Goal: Transaction & Acquisition: Purchase product/service

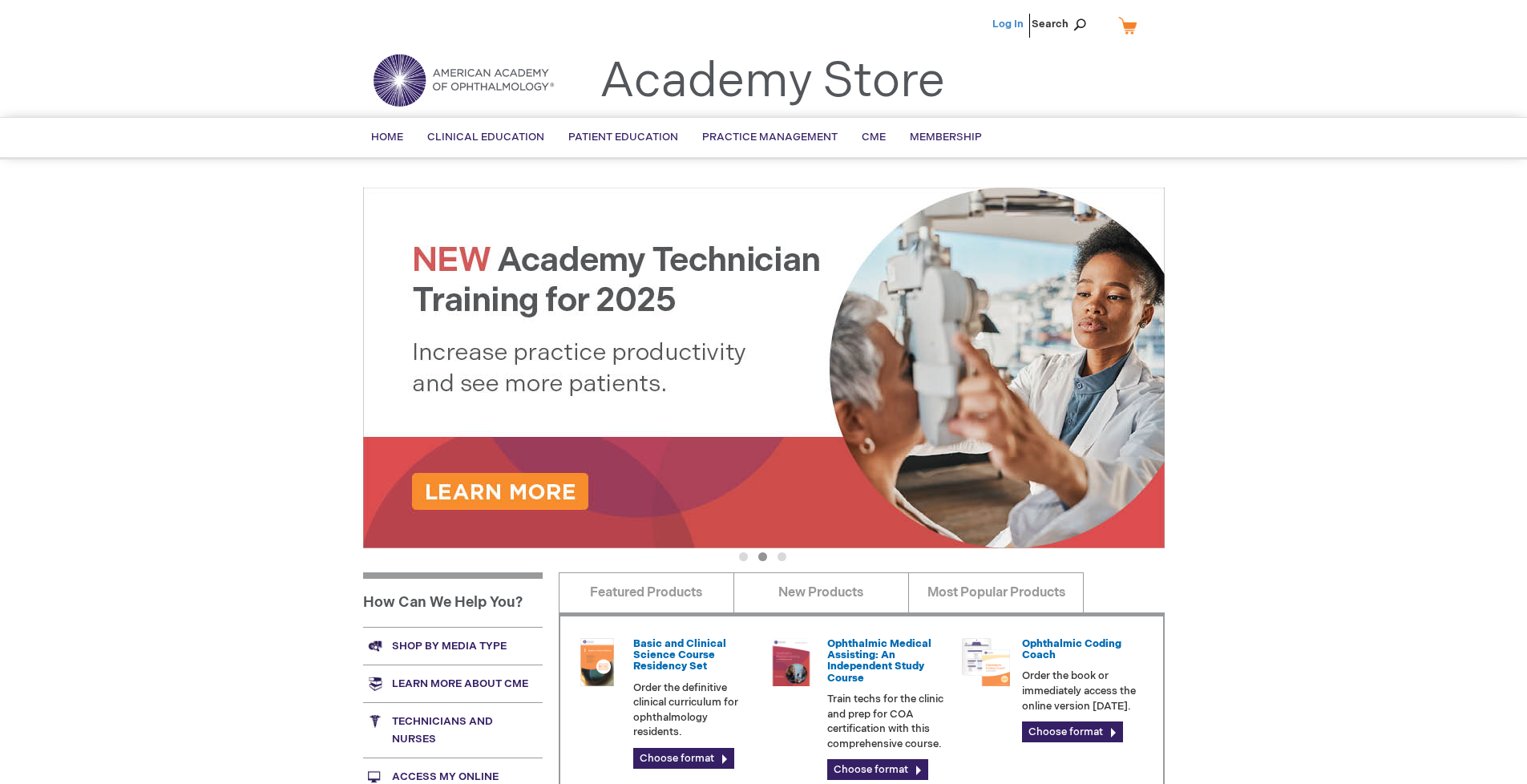
click at [1009, 24] on link "Log In" at bounding box center [1008, 23] width 32 height 12
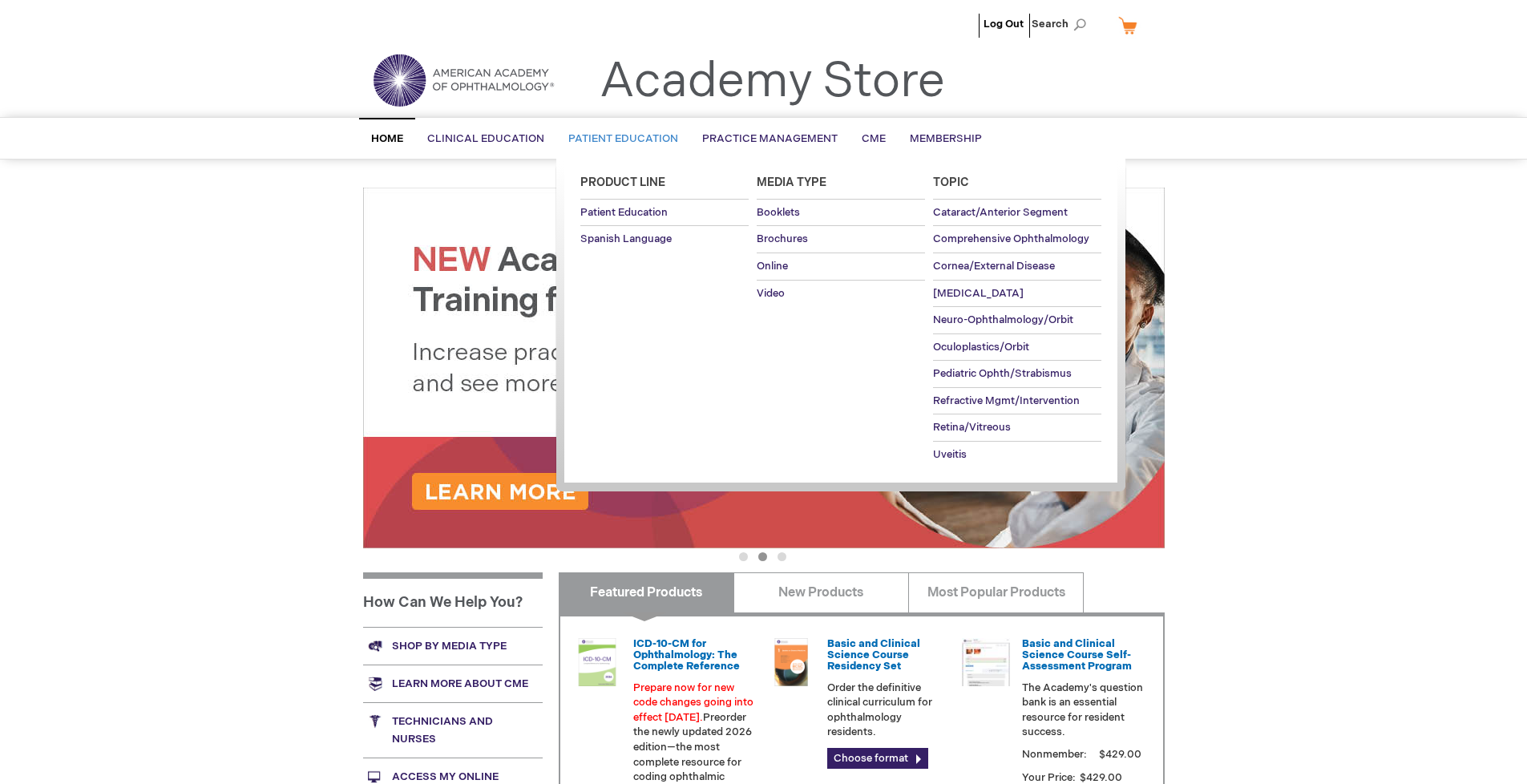
click at [619, 139] on span "Patient Education" at bounding box center [623, 138] width 110 height 12
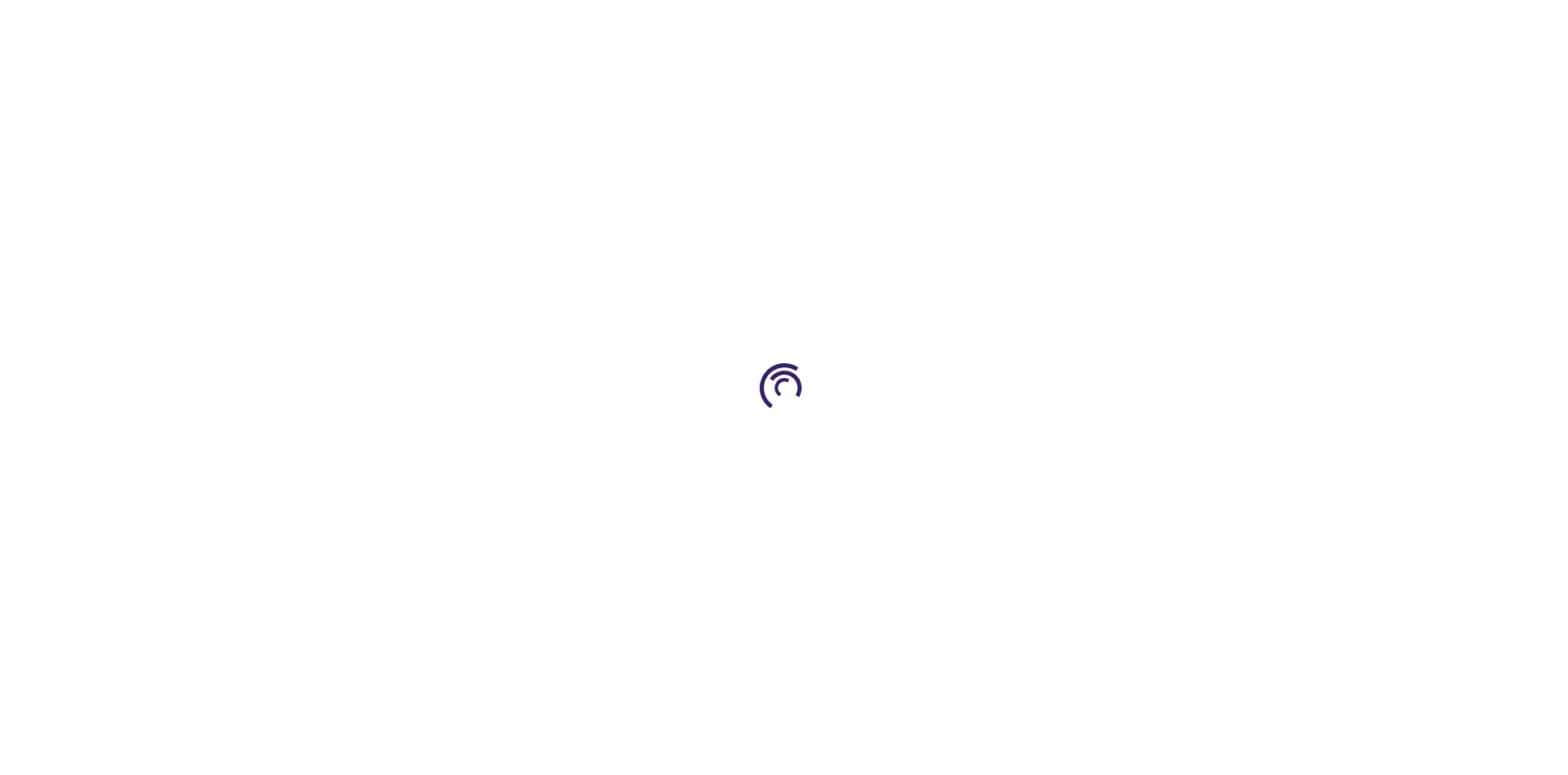
click at [1038, 445] on span "Add to Cart" at bounding box center [1029, 444] width 67 height 15
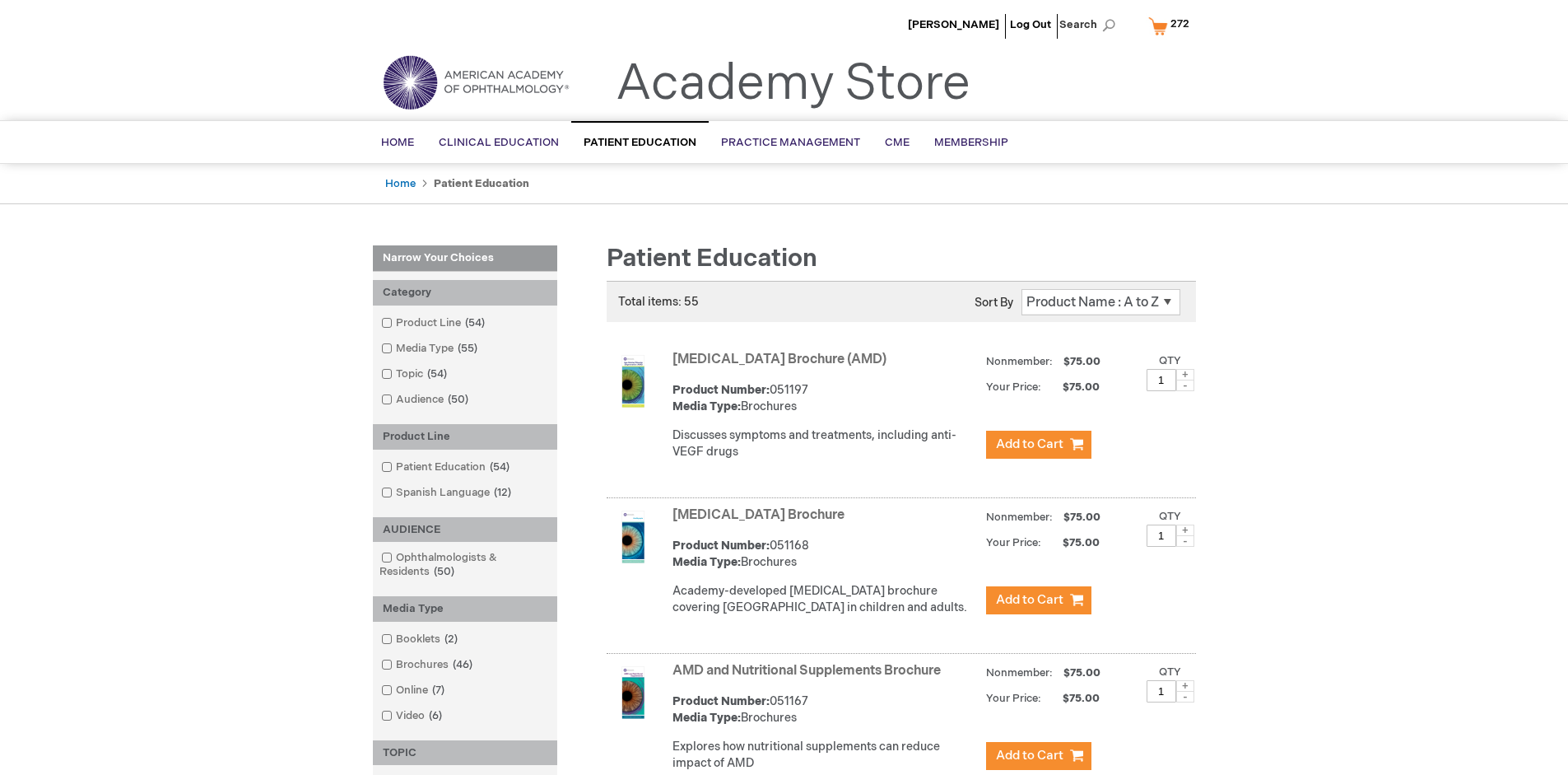
click at [810, 679] on link "AMD and Nutritional Supplements Brochure" at bounding box center [806, 670] width 268 height 15
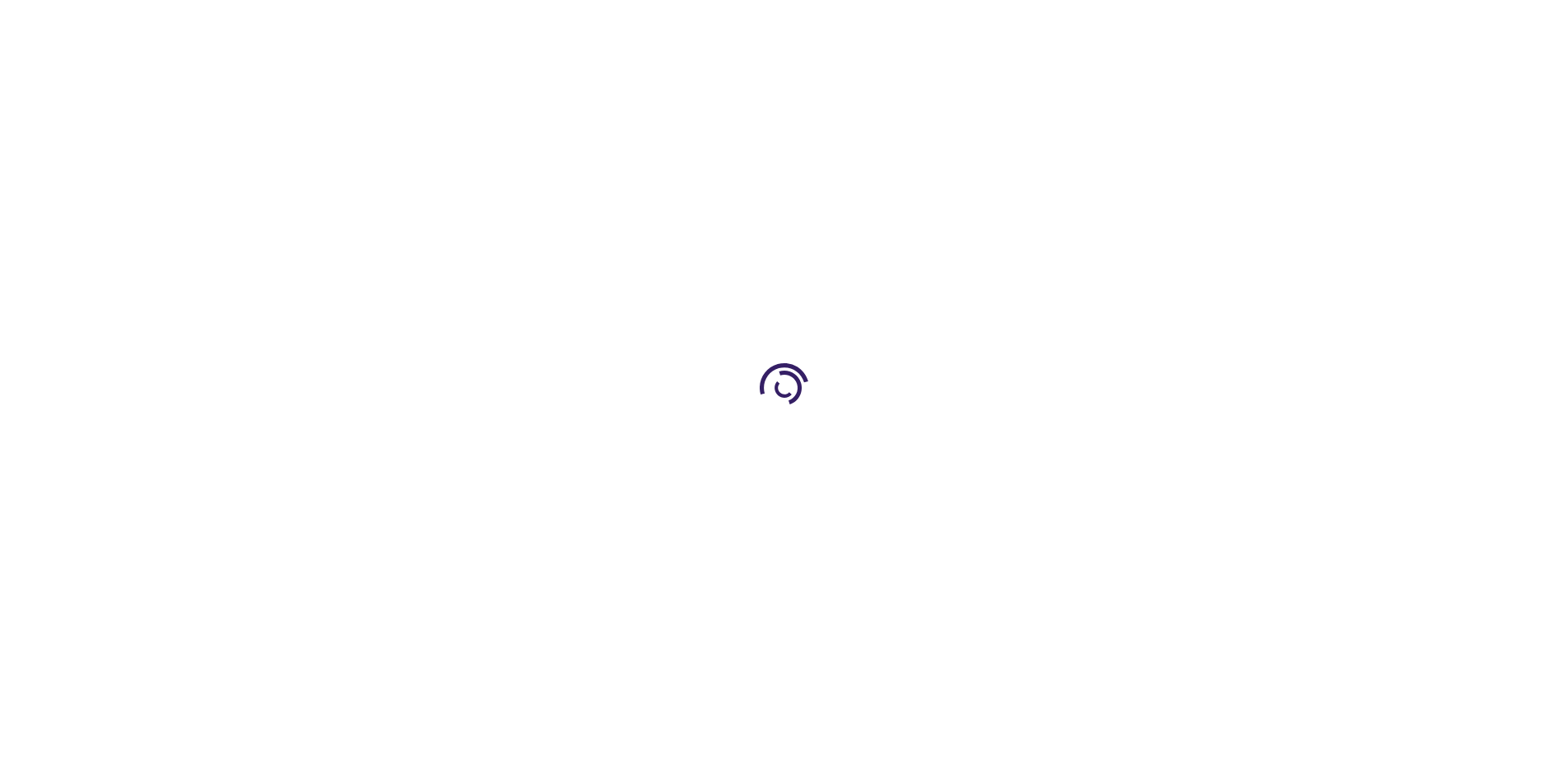
type input "1"
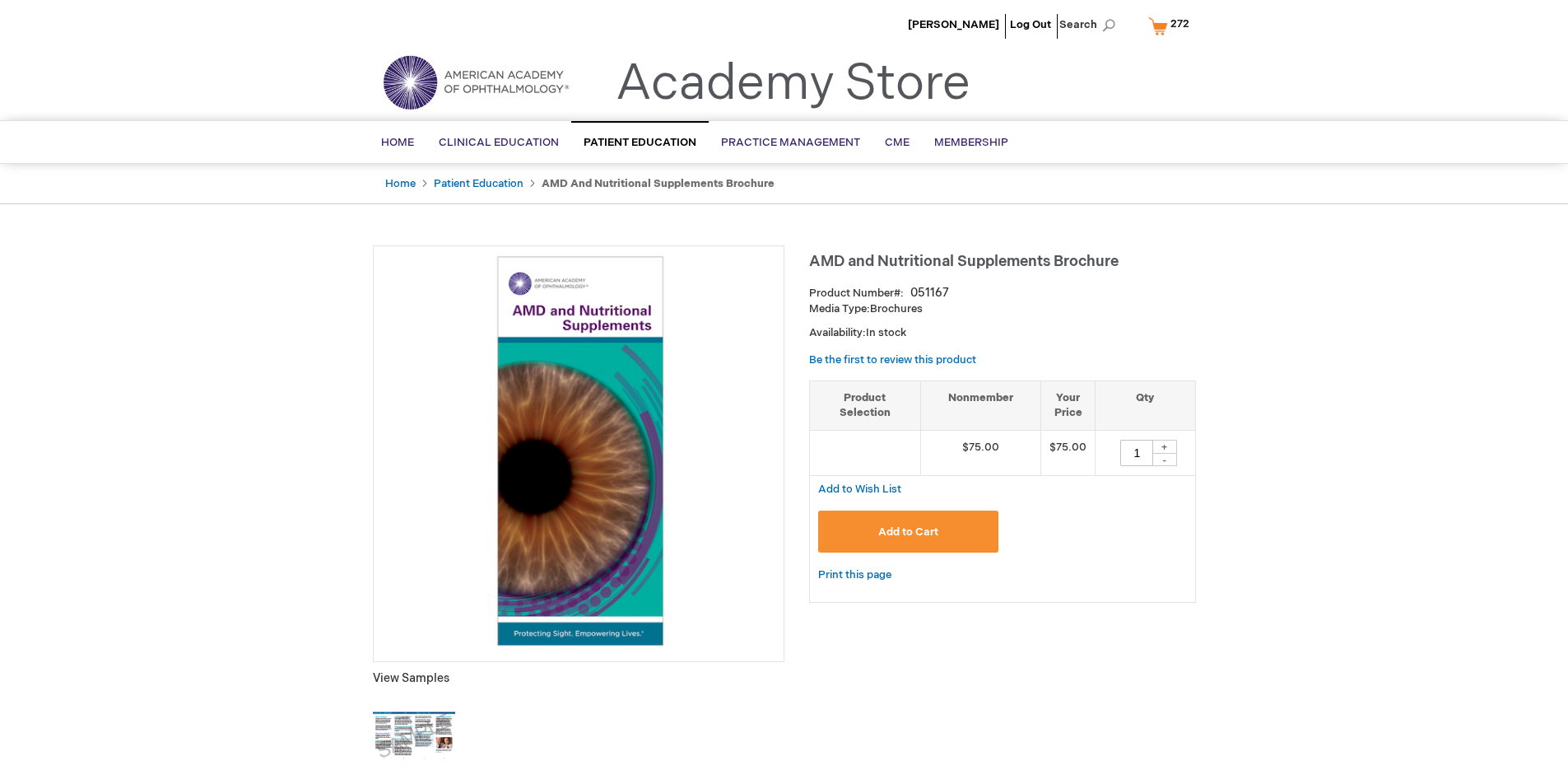
click at [908, 531] on span "Add to Cart" at bounding box center [908, 531] width 61 height 13
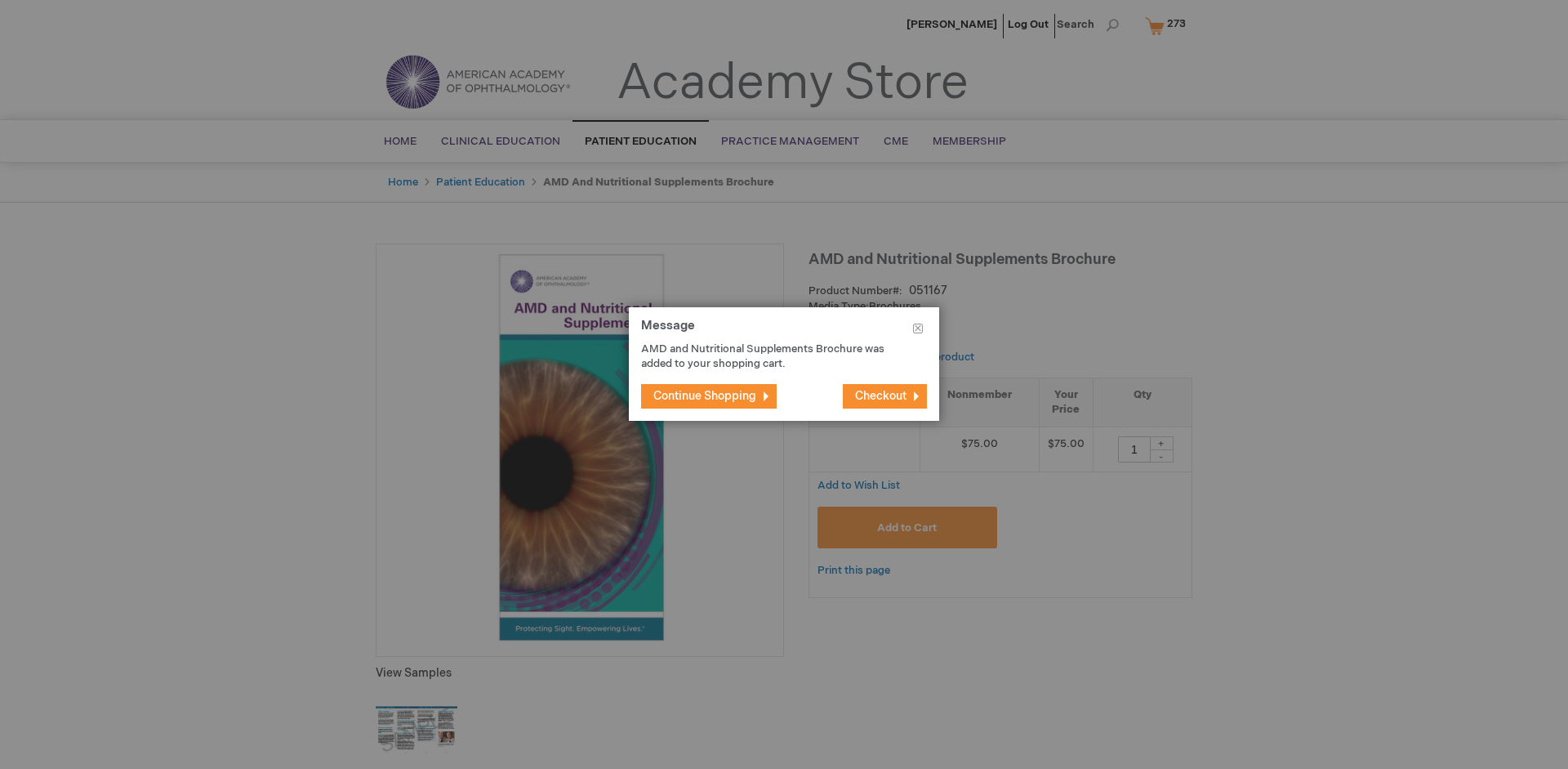
click at [705, 395] on span "Continue Shopping" at bounding box center [705, 396] width 103 height 14
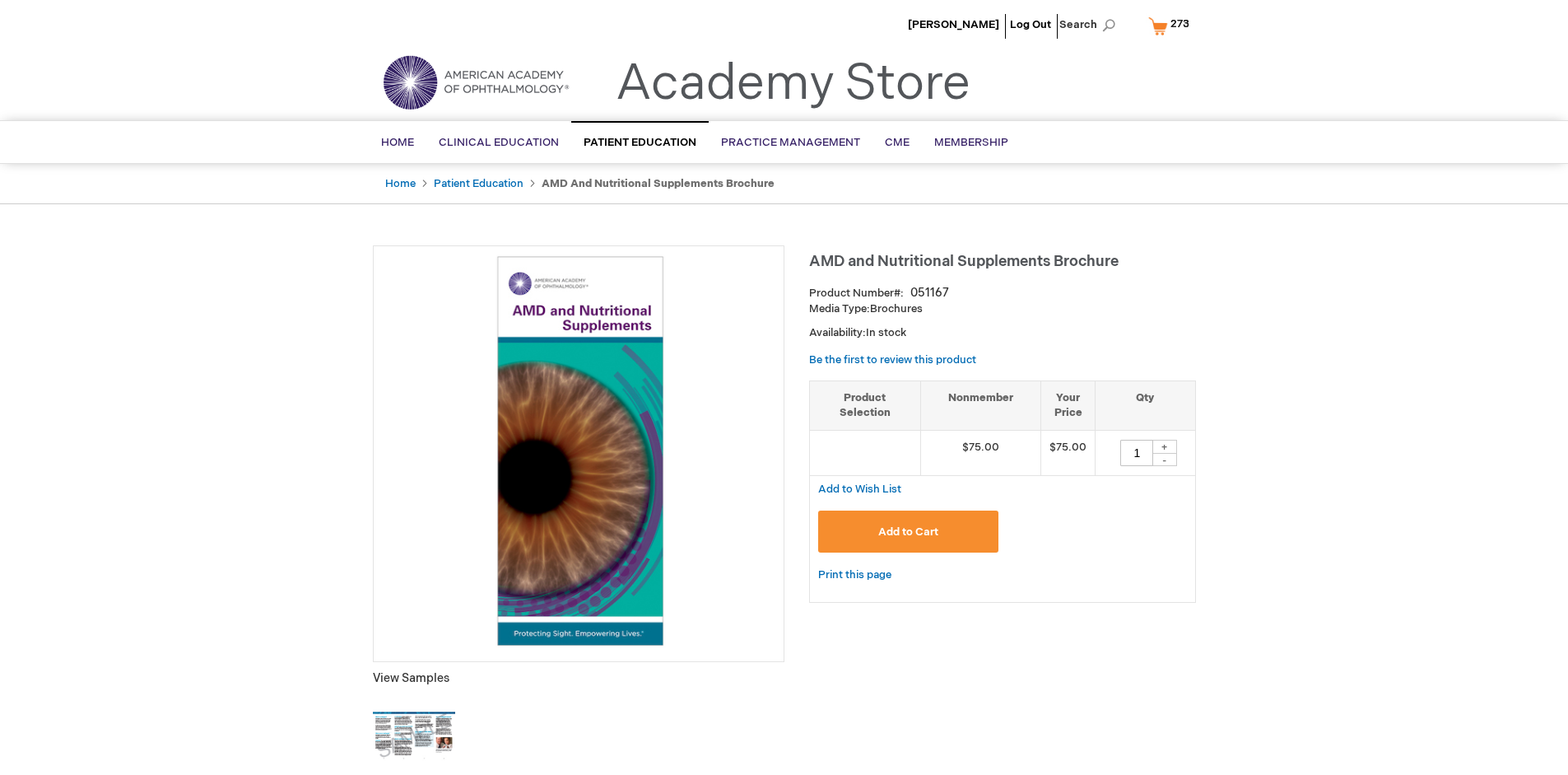
click at [1171, 26] on span "273" at bounding box center [1179, 23] width 19 height 13
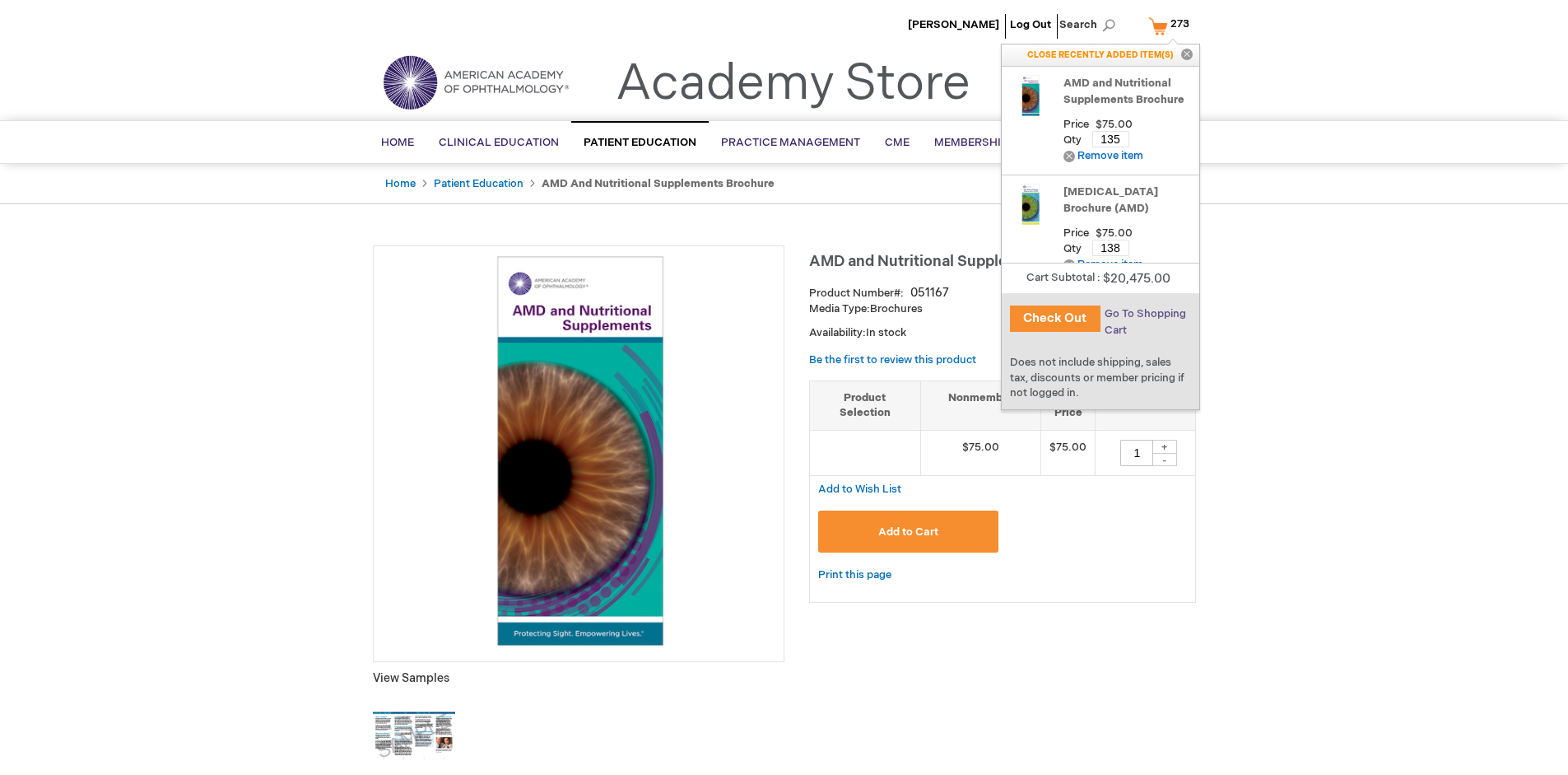
click at [1144, 314] on span "Go To Shopping Cart" at bounding box center [1145, 321] width 82 height 30
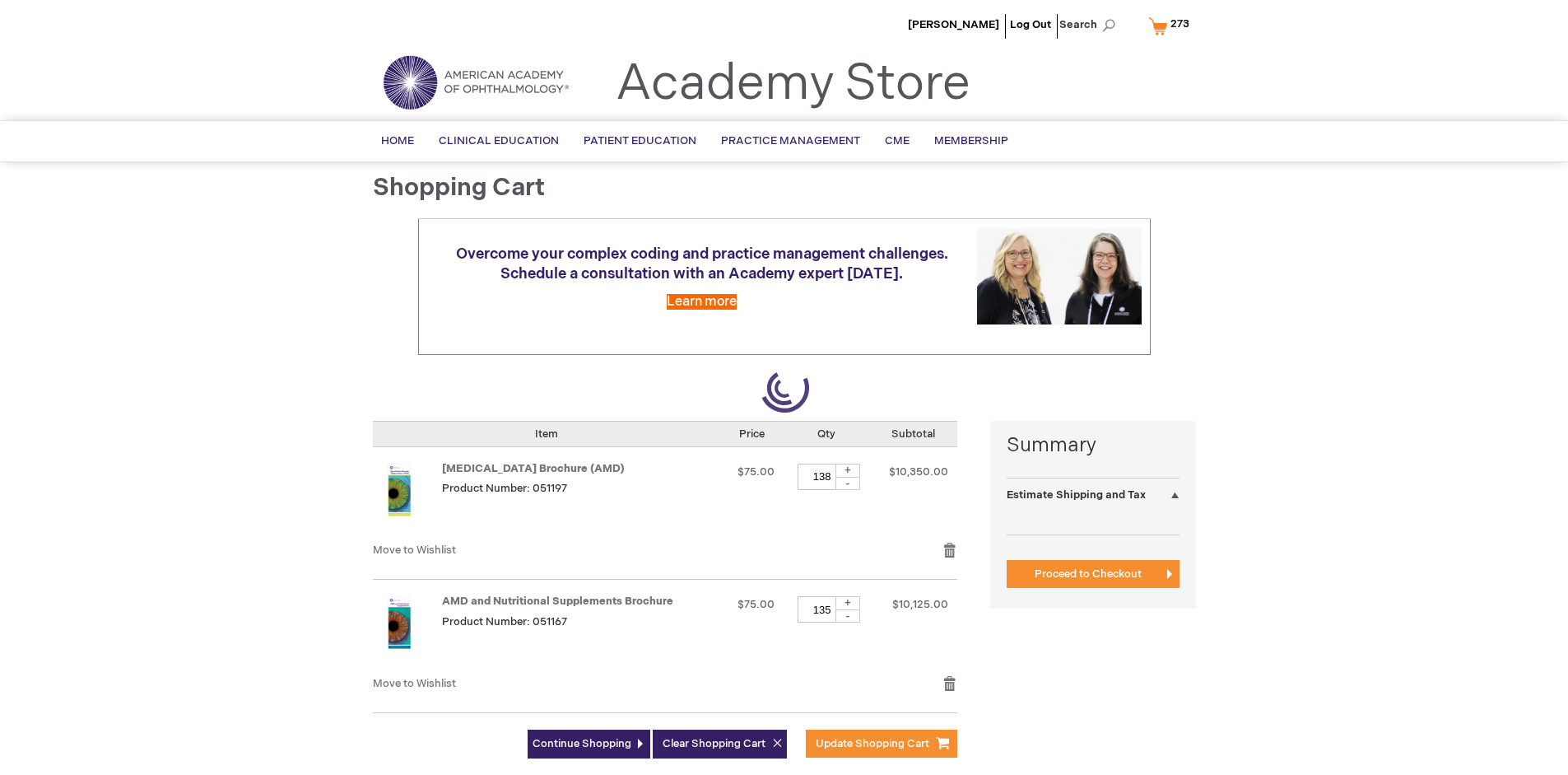
select select "US"
select select "41"
